Goal: Task Accomplishment & Management: Manage account settings

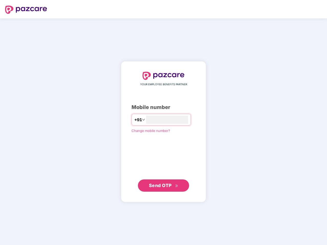
click at [163, 123] on input "number" at bounding box center [167, 120] width 42 height 8
click at [26, 10] on img at bounding box center [26, 10] width 42 height 8
click at [134, 120] on span "+91" at bounding box center [138, 120] width 8 height 6
click at [163, 186] on span "Send OTP" at bounding box center [160, 185] width 23 height 5
